Goal: Understand process/instructions: Learn how to perform a task or action

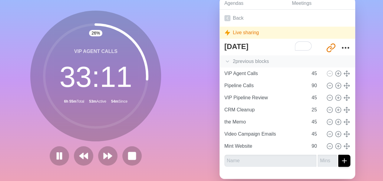
click at [226, 63] on icon at bounding box center [227, 61] width 6 height 6
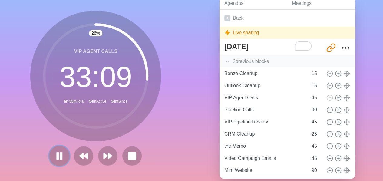
click at [60, 155] on rect at bounding box center [61, 155] width 2 height 7
drag, startPoint x: 144, startPoint y: 78, endPoint x: 91, endPoint y: 23, distance: 76.3
click at [91, 24] on g at bounding box center [95, 75] width 103 height 103
click at [91, 24] on circle at bounding box center [95, 75] width 103 height 103
click at [95, 22] on icon at bounding box center [95, 75] width 121 height 121
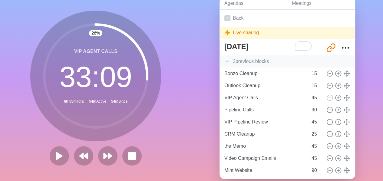
click at [94, 25] on circle at bounding box center [95, 75] width 103 height 103
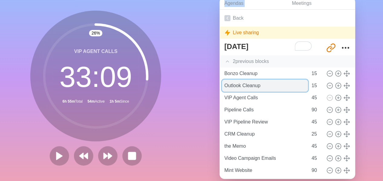
click at [252, 86] on input "Outlook Cleanup" at bounding box center [265, 86] width 86 height 12
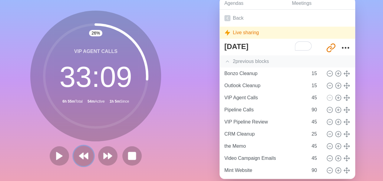
click at [83, 157] on icon at bounding box center [83, 156] width 10 height 10
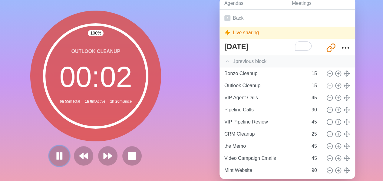
click at [61, 155] on icon at bounding box center [59, 156] width 10 height 10
